Goal: Task Accomplishment & Management: Use online tool/utility

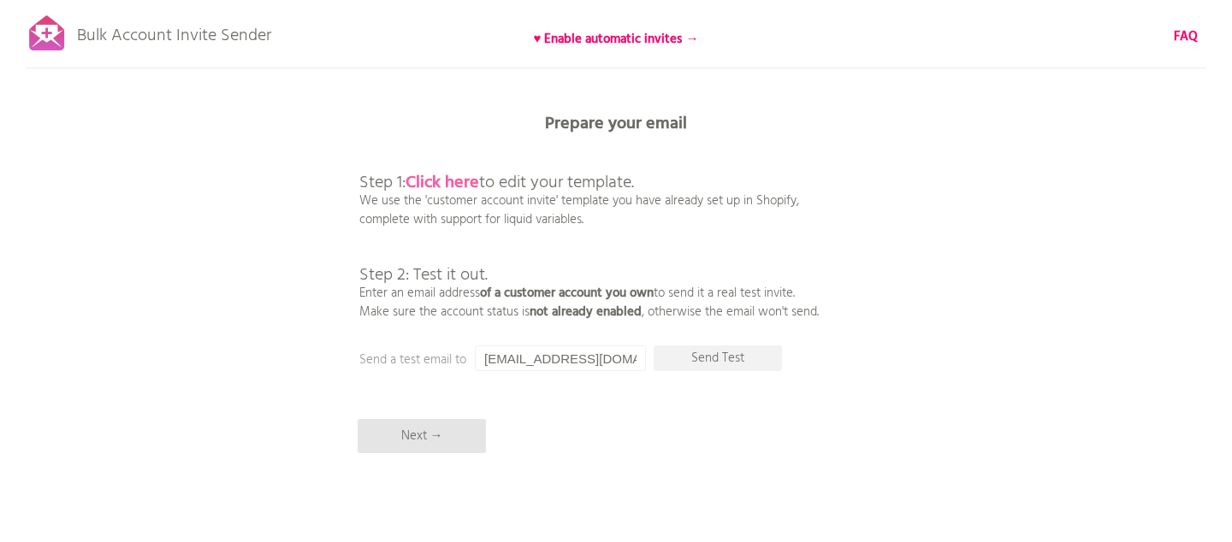
click at [465, 181] on b "Click here" at bounding box center [442, 182] width 74 height 27
click at [562, 361] on input "[EMAIL_ADDRESS][DOMAIN_NAME]" at bounding box center [560, 359] width 171 height 26
drag, startPoint x: 562, startPoint y: 361, endPoint x: 593, endPoint y: 358, distance: 31.0
click at [562, 361] on input "[EMAIL_ADDRESS][DOMAIN_NAME]" at bounding box center [560, 359] width 171 height 26
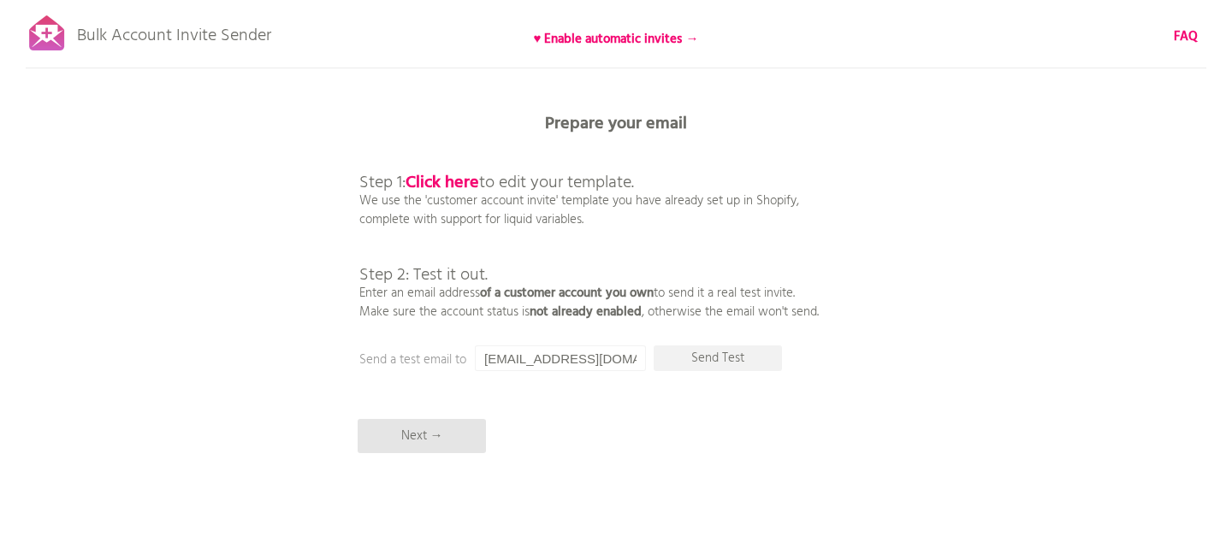
click at [891, 309] on div "Bulk Account Invite Sender ♥ Enable automatic invites → FAQ Synced all customer…" at bounding box center [616, 299] width 1232 height 599
click at [547, 361] on input "[EMAIL_ADDRESS][DOMAIN_NAME]" at bounding box center [560, 359] width 171 height 26
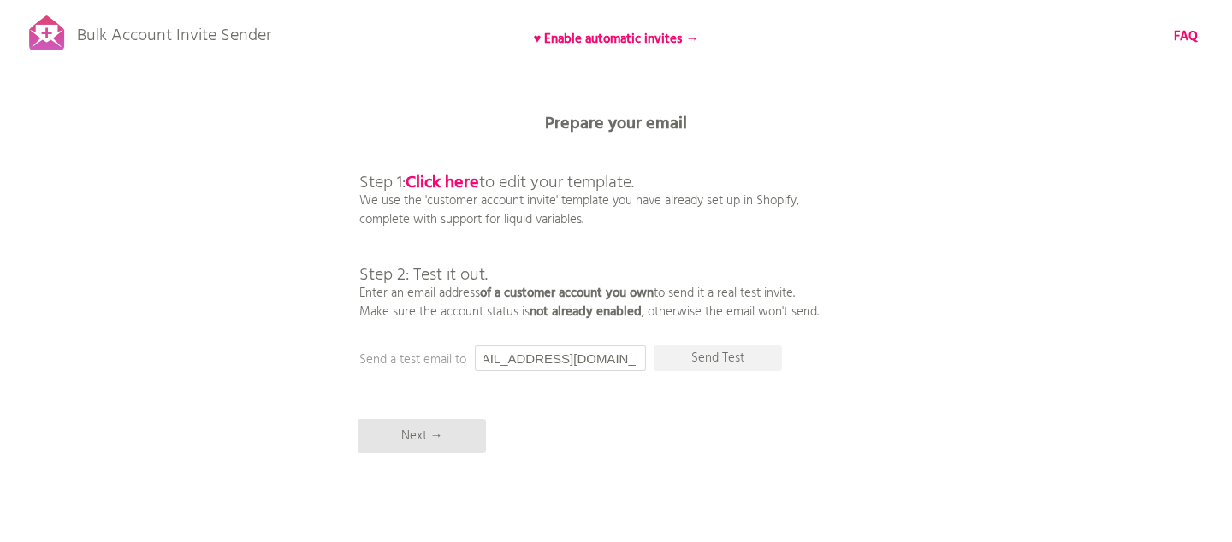
scroll to position [0, 37]
click at [754, 368] on p "Send Test" at bounding box center [717, 359] width 128 height 26
click at [559, 364] on input "[EMAIL_ADDRESS][DOMAIN_NAME]" at bounding box center [560, 359] width 171 height 26
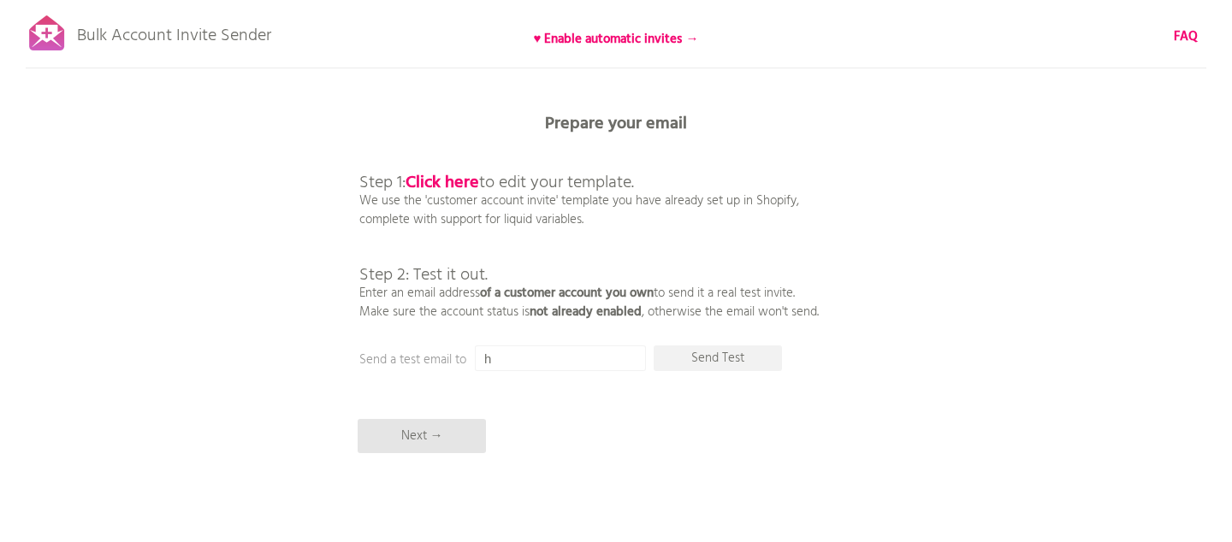
scroll to position [0, 0]
type input "[PERSON_NAME][EMAIL_ADDRESS][DOMAIN_NAME]"
click at [691, 365] on p "Send Test" at bounding box center [717, 359] width 128 height 26
click at [600, 356] on input "[PERSON_NAME][EMAIL_ADDRESS][DOMAIN_NAME]" at bounding box center [560, 359] width 171 height 26
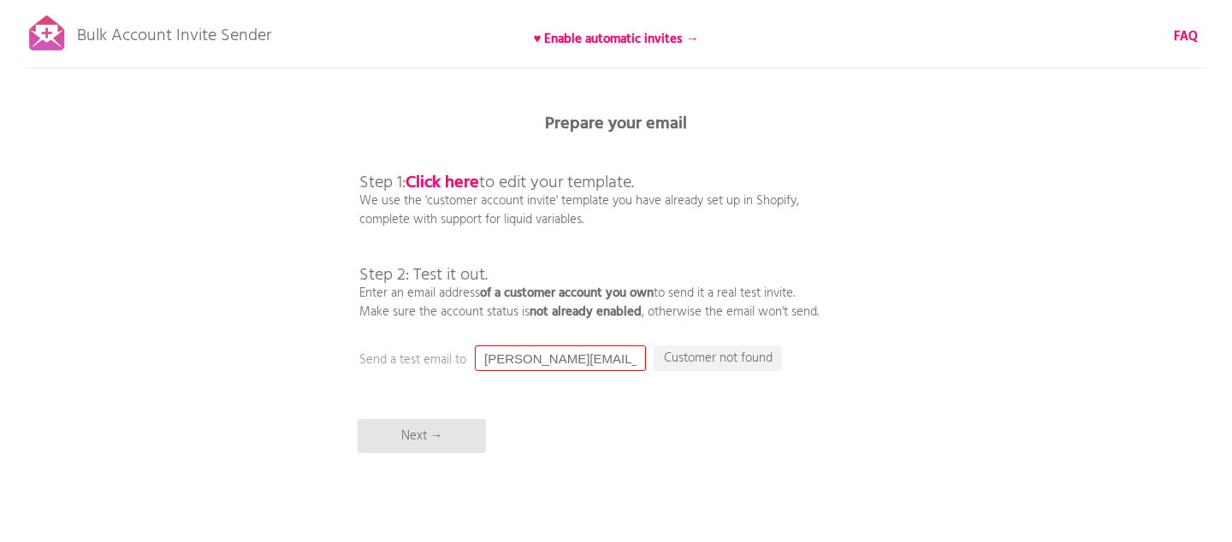
drag, startPoint x: 600, startPoint y: 356, endPoint x: 698, endPoint y: 337, distance: 99.3
click at [600, 356] on input "[PERSON_NAME][EMAIL_ADDRESS][DOMAIN_NAME]" at bounding box center [560, 359] width 171 height 26
click at [735, 366] on p "Send Test" at bounding box center [717, 359] width 128 height 26
click at [435, 438] on p "Next →" at bounding box center [422, 436] width 128 height 34
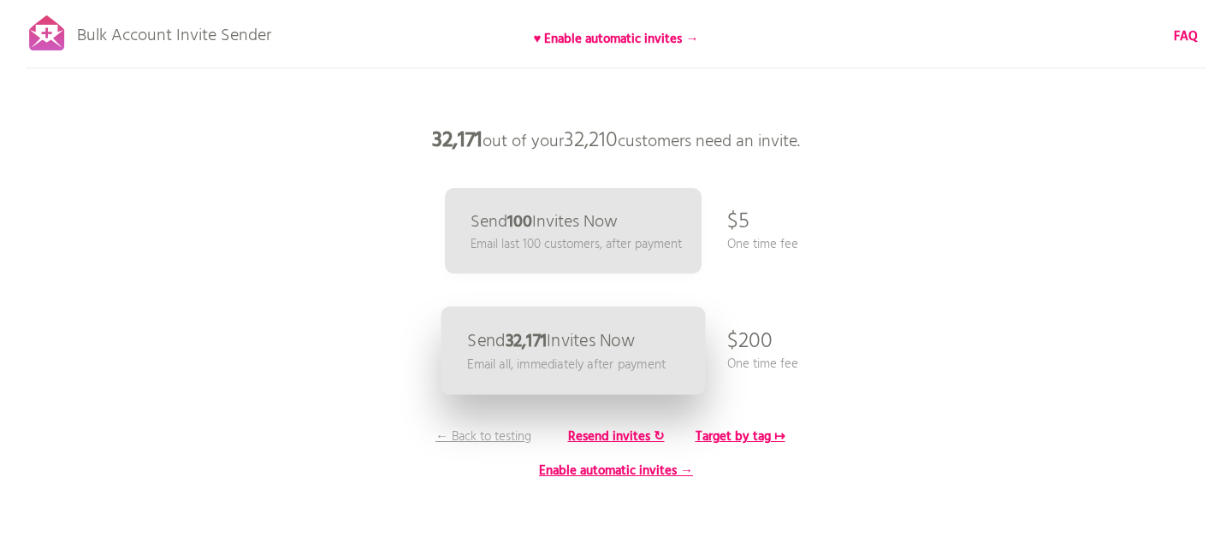
click at [611, 369] on p "Email all, immediately after payment" at bounding box center [566, 365] width 198 height 20
